Goal: Task Accomplishment & Management: Manage account settings

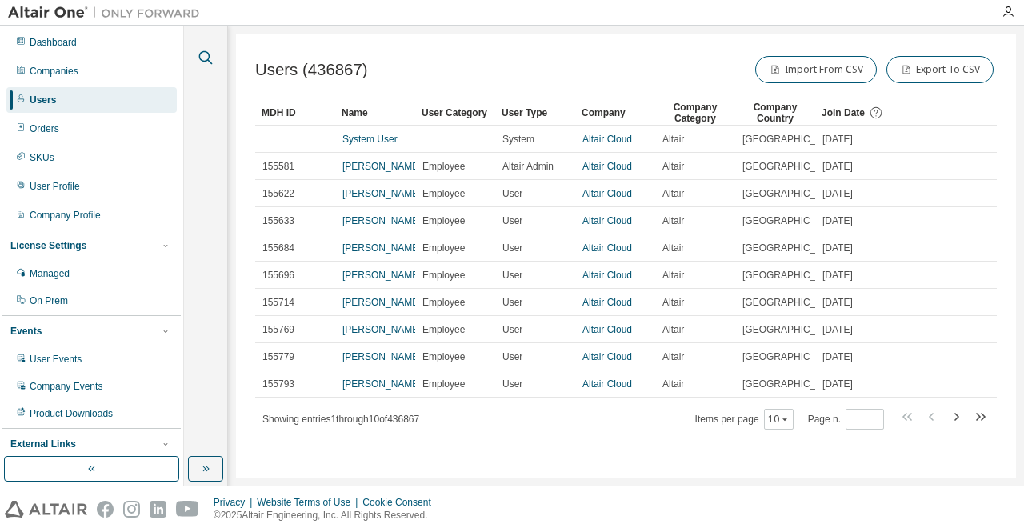
click at [206, 58] on icon "button" at bounding box center [205, 57] width 19 height 19
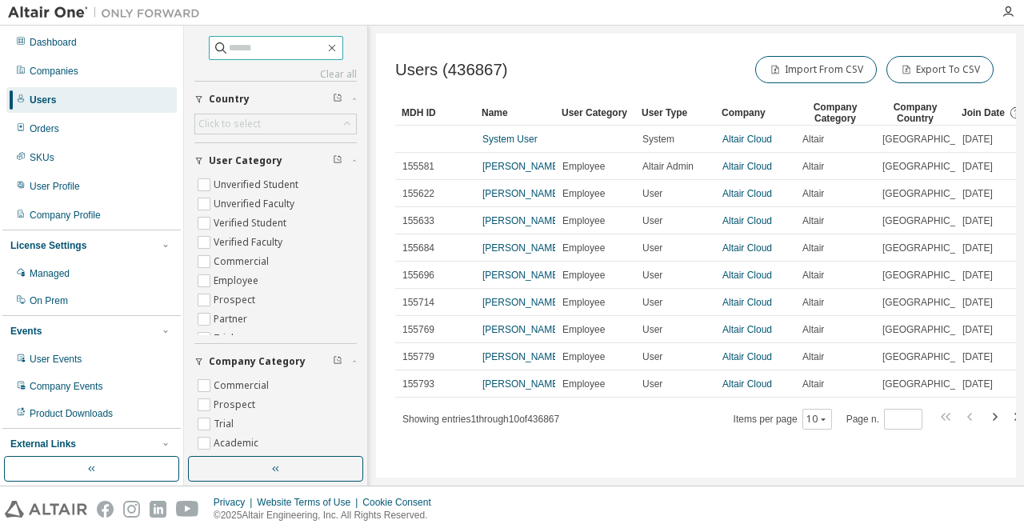
click at [229, 49] on input "text" at bounding box center [277, 48] width 96 height 16
paste input "**********"
type input "**********"
